Goal: Browse casually: Explore the website without a specific task or goal

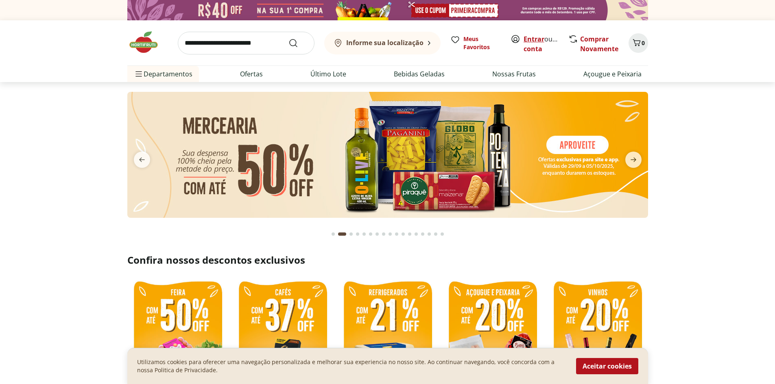
click at [534, 41] on link "Entrar" at bounding box center [533, 39] width 21 height 9
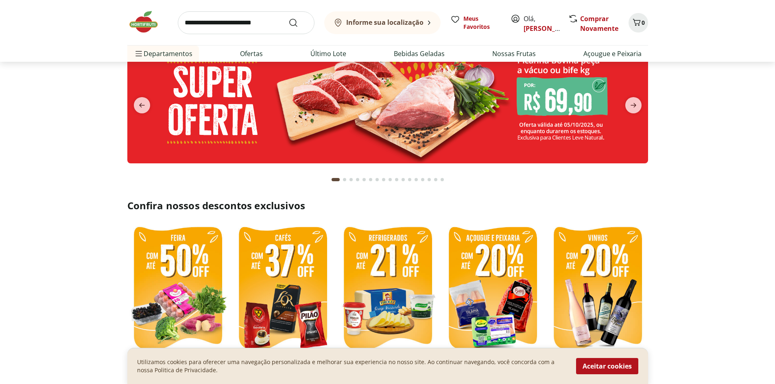
scroll to position [122, 0]
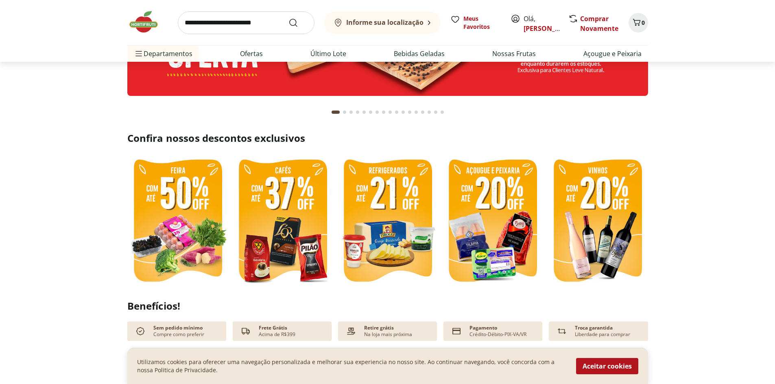
click at [190, 227] on img at bounding box center [177, 222] width 101 height 135
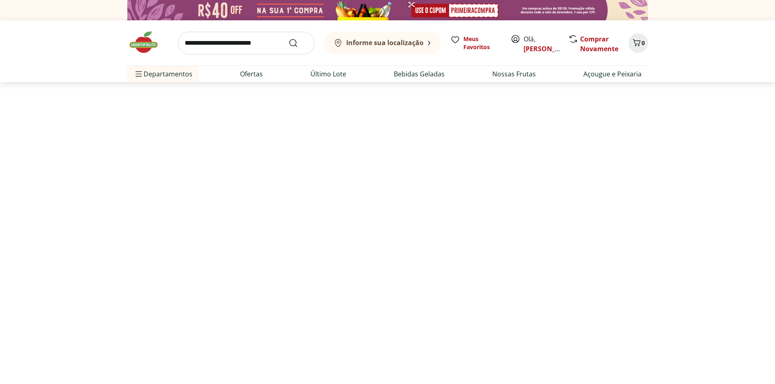
select select "**********"
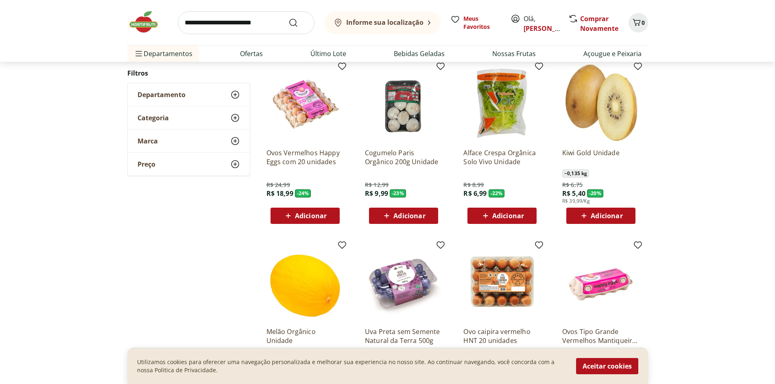
scroll to position [366, 0]
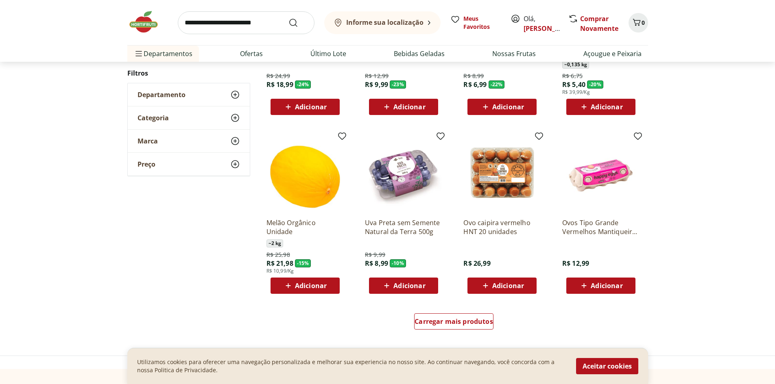
click at [397, 22] on b "Informe sua localização" at bounding box center [384, 22] width 77 height 9
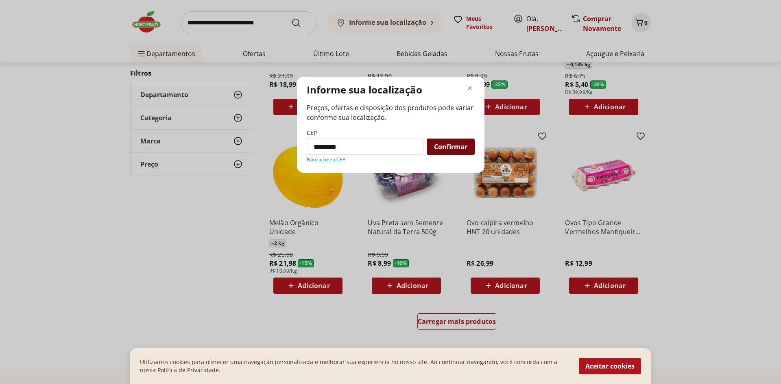
type input "*********"
click at [446, 148] on span "Confirmar" at bounding box center [450, 147] width 33 height 7
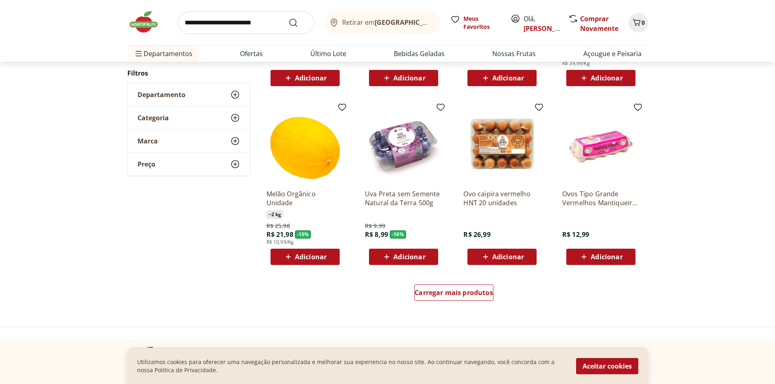
scroll to position [529, 0]
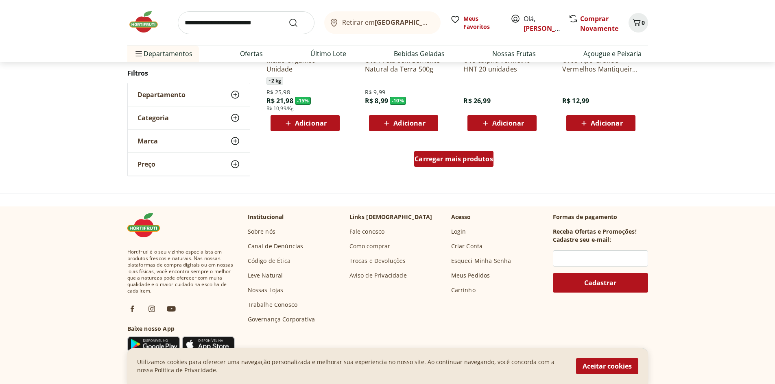
click at [443, 162] on span "Carregar mais produtos" at bounding box center [453, 159] width 78 height 7
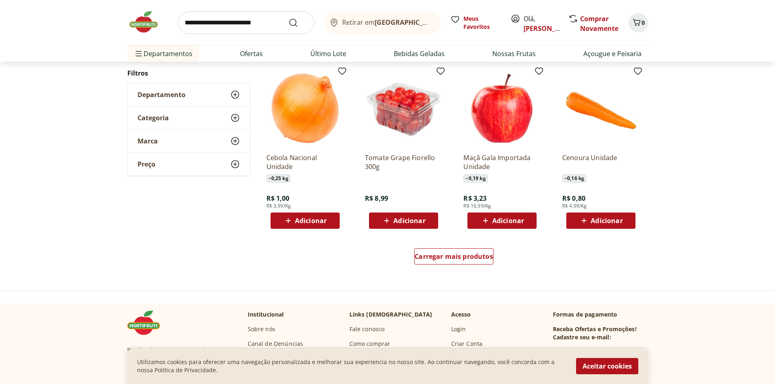
scroll to position [488, 0]
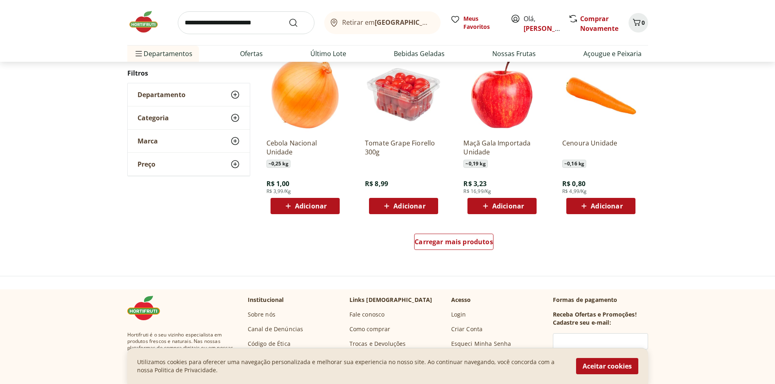
click at [180, 120] on div "Categoria" at bounding box center [189, 118] width 122 height 23
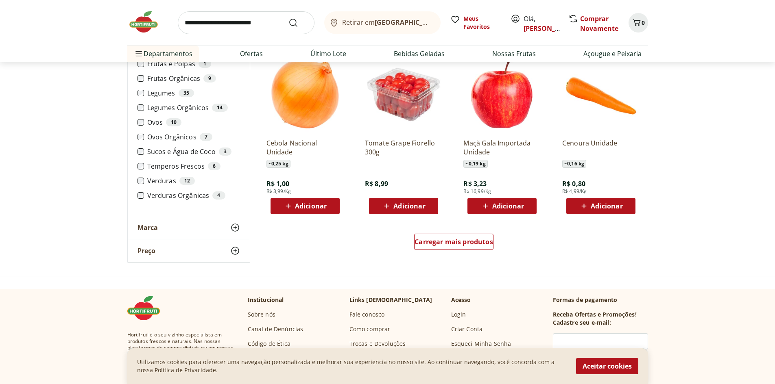
scroll to position [366, 0]
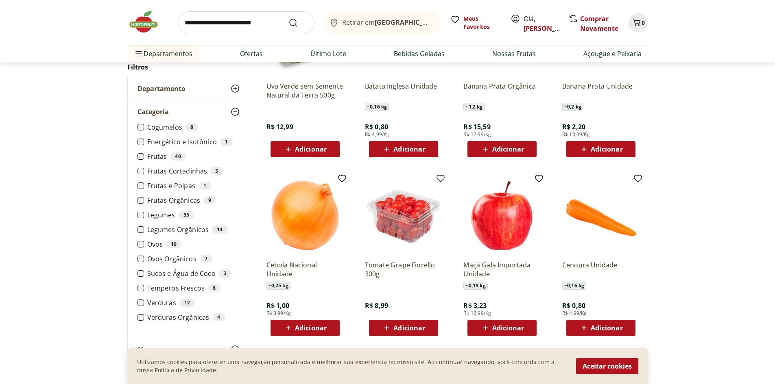
click at [185, 172] on label "Frutas Cortadinhas 3" at bounding box center [193, 171] width 93 height 8
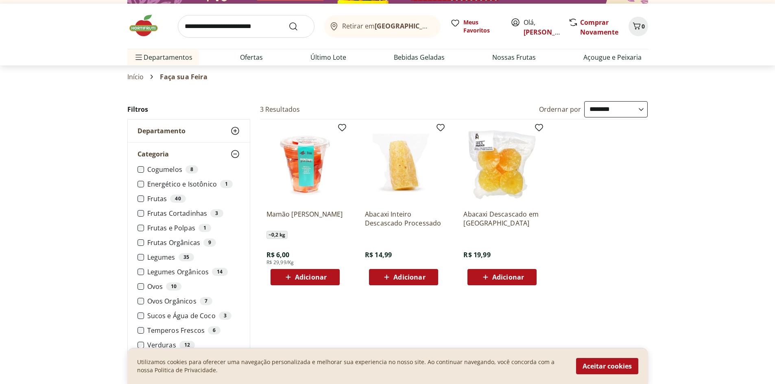
scroll to position [11, 0]
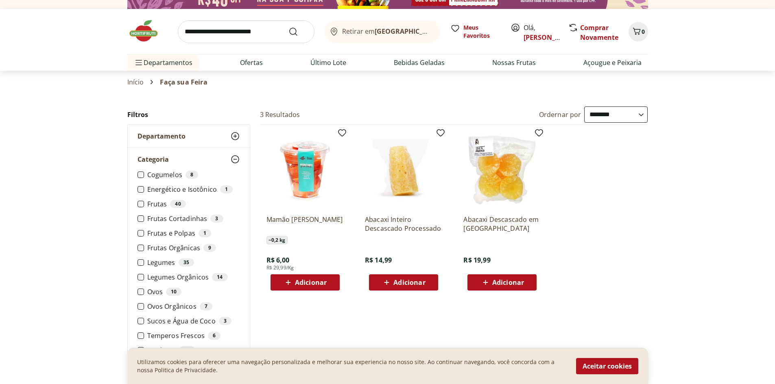
click at [152, 215] on label "Frutas Cortadinhas 3" at bounding box center [193, 219] width 93 height 8
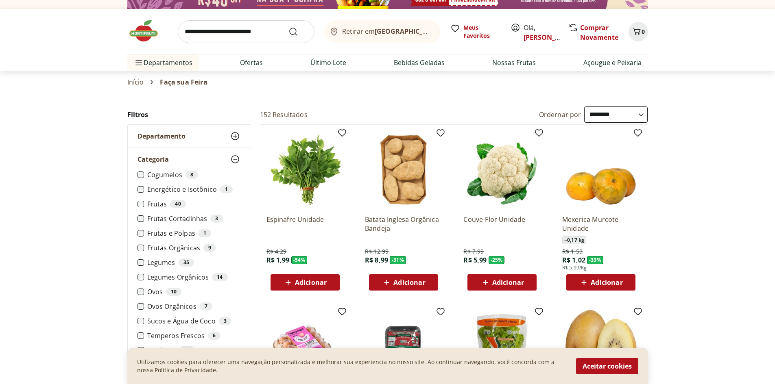
click at [157, 235] on label "Frutas e Polpas 1" at bounding box center [193, 233] width 93 height 8
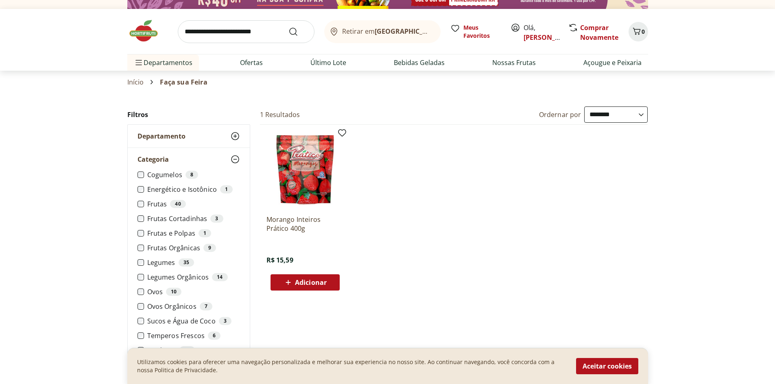
click at [160, 234] on label "Frutas e Polpas 1" at bounding box center [193, 233] width 93 height 8
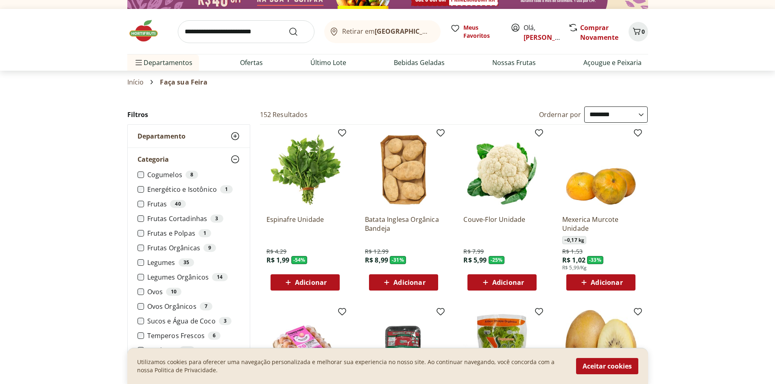
click at [164, 176] on label "Cogumelos 8" at bounding box center [193, 175] width 93 height 8
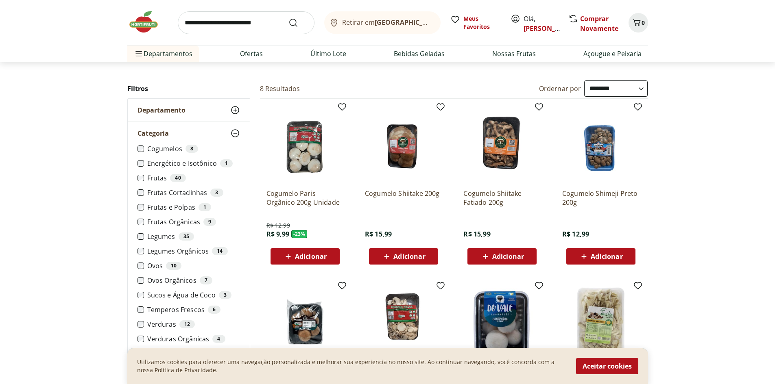
scroll to position [52, 0]
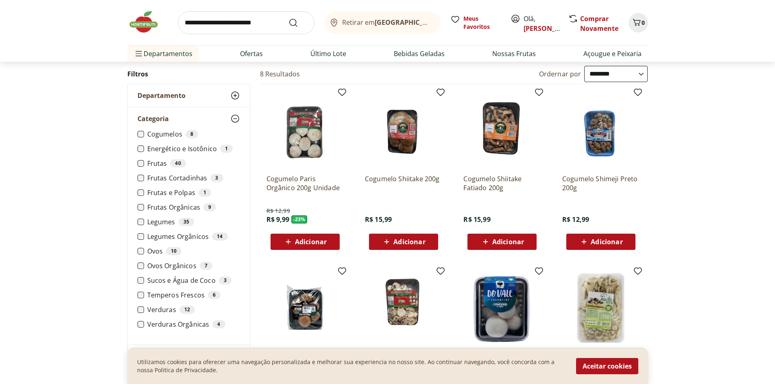
click at [187, 295] on label "Temperos Frescos 6" at bounding box center [193, 295] width 93 height 8
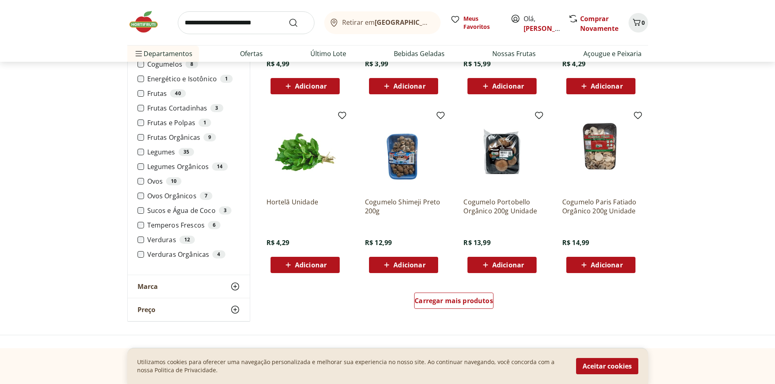
scroll to position [499, 0]
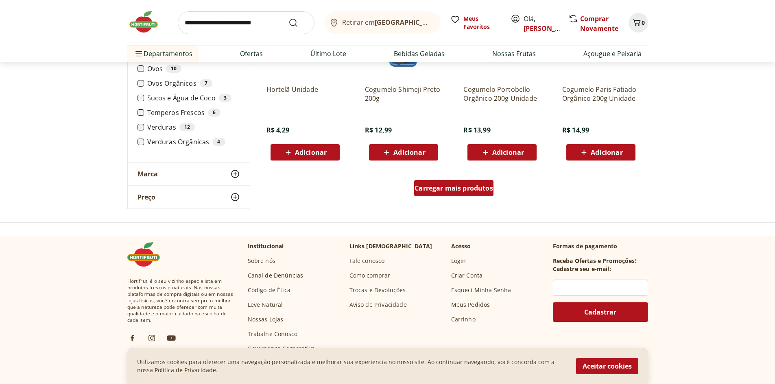
click at [444, 188] on span "Carregar mais produtos" at bounding box center [453, 188] width 78 height 7
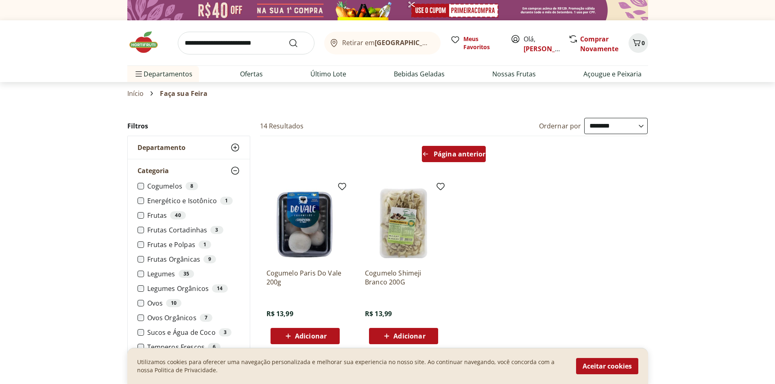
click at [443, 148] on div "Página anterior" at bounding box center [454, 154] width 64 height 16
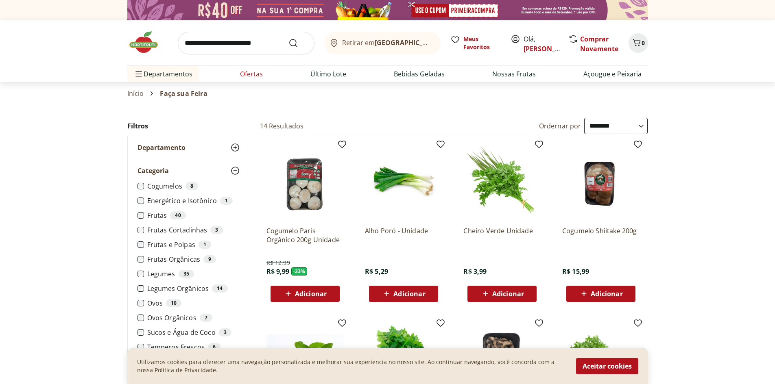
click at [250, 75] on link "Ofertas" at bounding box center [251, 74] width 23 height 10
select select "**********"
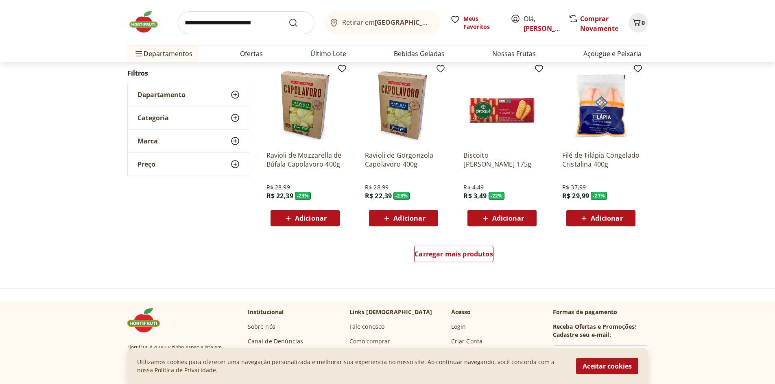
scroll to position [488, 0]
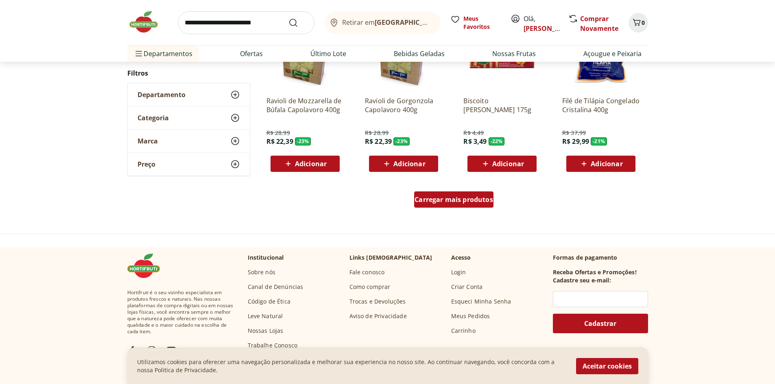
click at [444, 199] on span "Carregar mais produtos" at bounding box center [453, 199] width 78 height 7
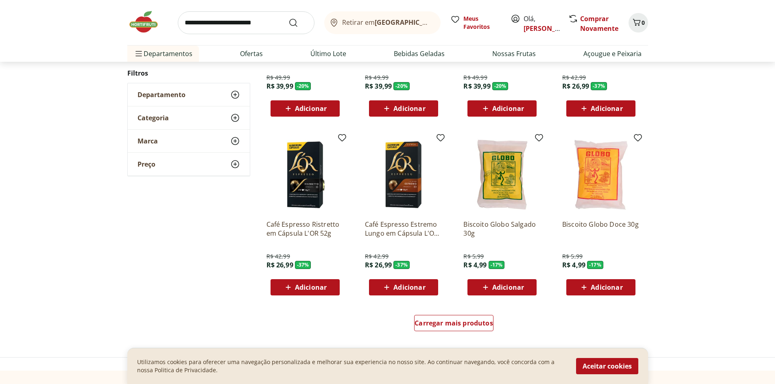
scroll to position [569, 0]
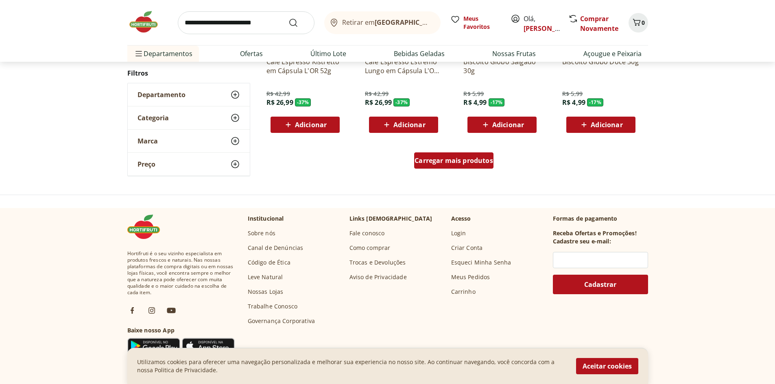
click at [460, 162] on span "Carregar mais produtos" at bounding box center [453, 160] width 78 height 7
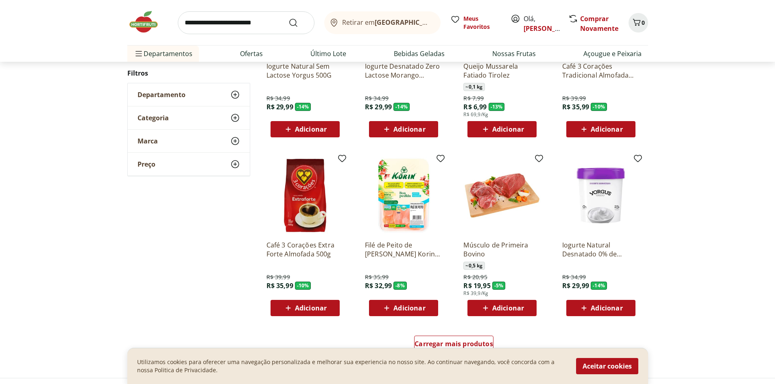
scroll to position [405, 0]
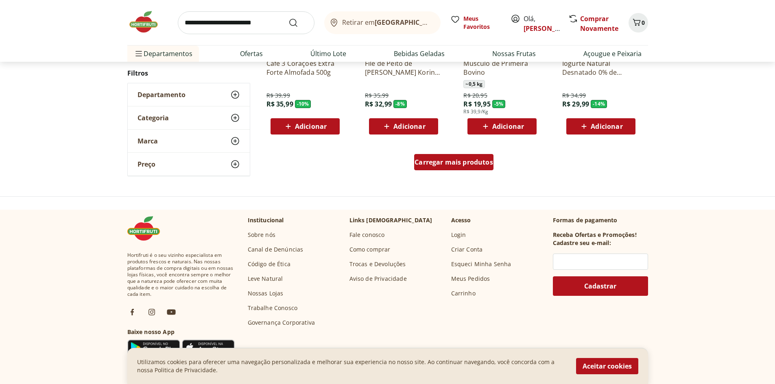
click at [442, 166] on span "Carregar mais produtos" at bounding box center [453, 162] width 78 height 7
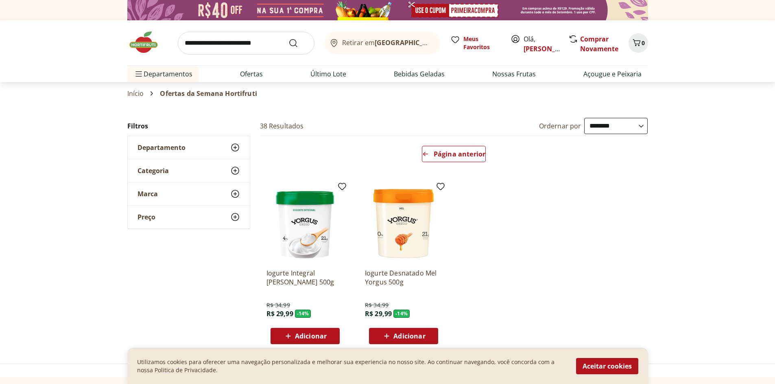
click at [152, 47] on img at bounding box center [147, 42] width 41 height 24
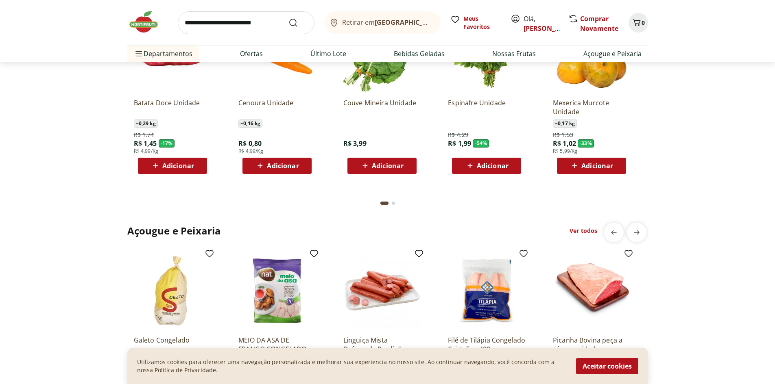
scroll to position [935, 0]
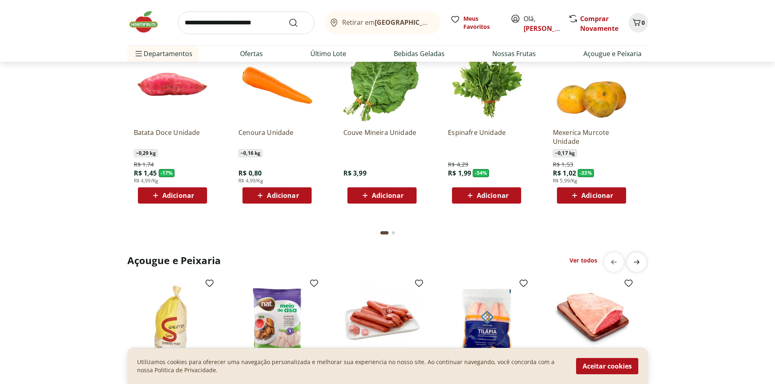
click at [642, 263] on span "next" at bounding box center [636, 262] width 16 height 16
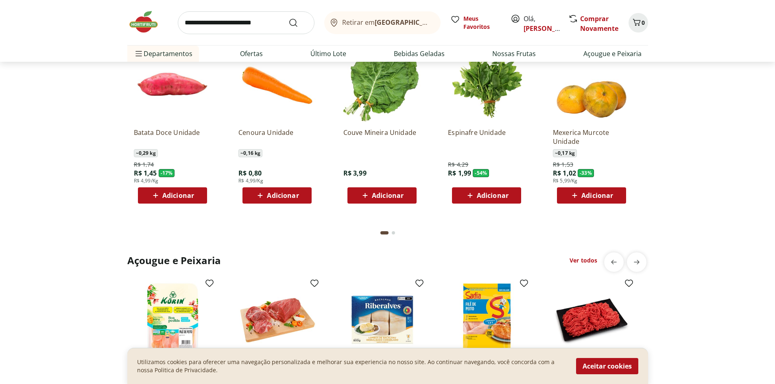
scroll to position [813, 0]
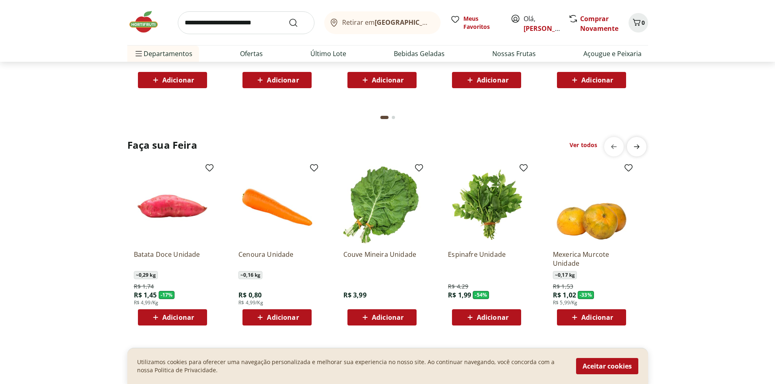
click at [642, 153] on span "next" at bounding box center [636, 147] width 16 height 16
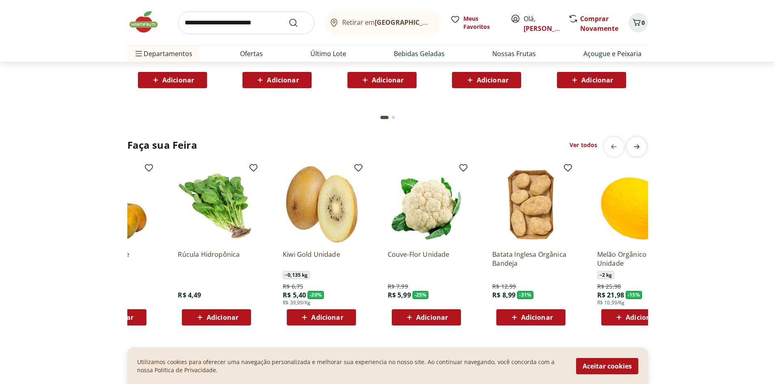
scroll to position [0, 523]
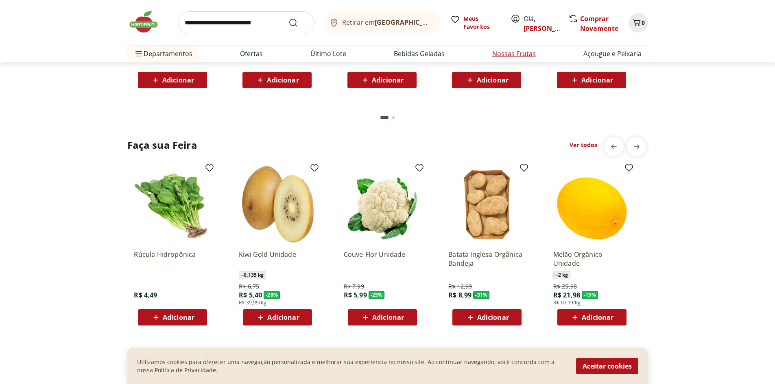
click at [504, 54] on link "Nossas Frutas" at bounding box center [514, 54] width 44 height 10
select select "**********"
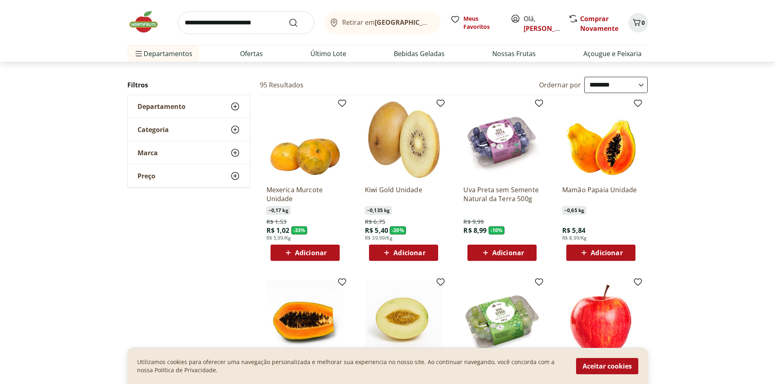
scroll to position [41, 0]
click at [141, 24] on img at bounding box center [147, 22] width 41 height 24
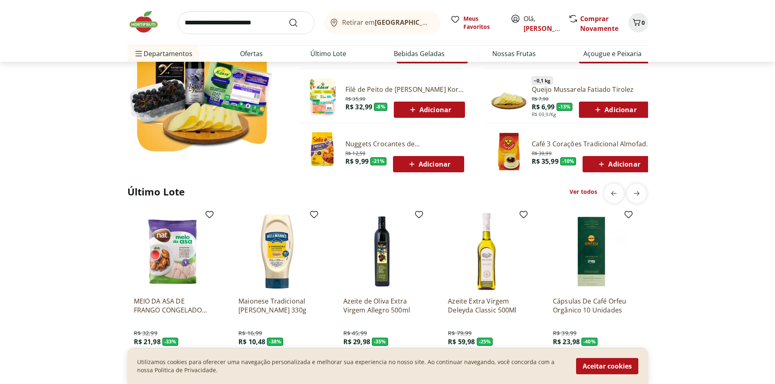
scroll to position [529, 0]
